Goal: Entertainment & Leisure: Consume media (video, audio)

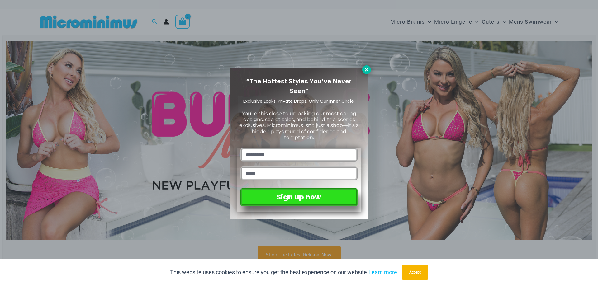
click at [365, 68] on icon at bounding box center [367, 70] width 6 height 6
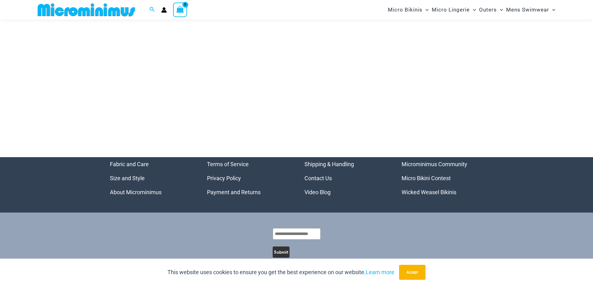
scroll to position [2944, 0]
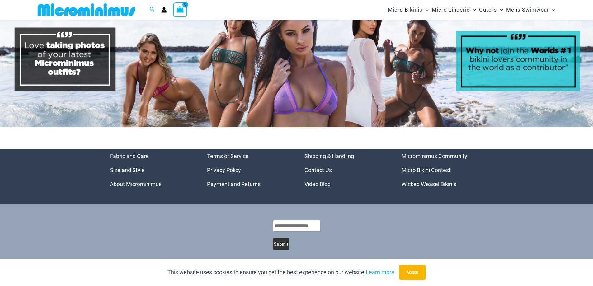
click at [317, 181] on link "Video Blog" at bounding box center [317, 184] width 26 height 7
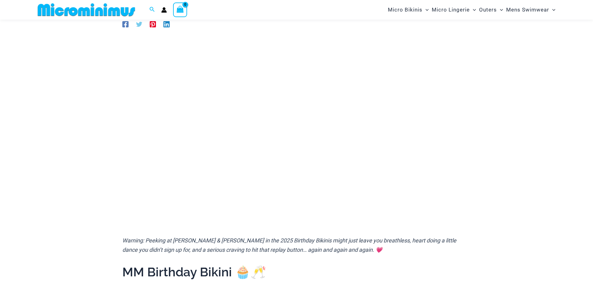
scroll to position [58, 0]
